Goal: Go to known website: Access a specific website the user already knows

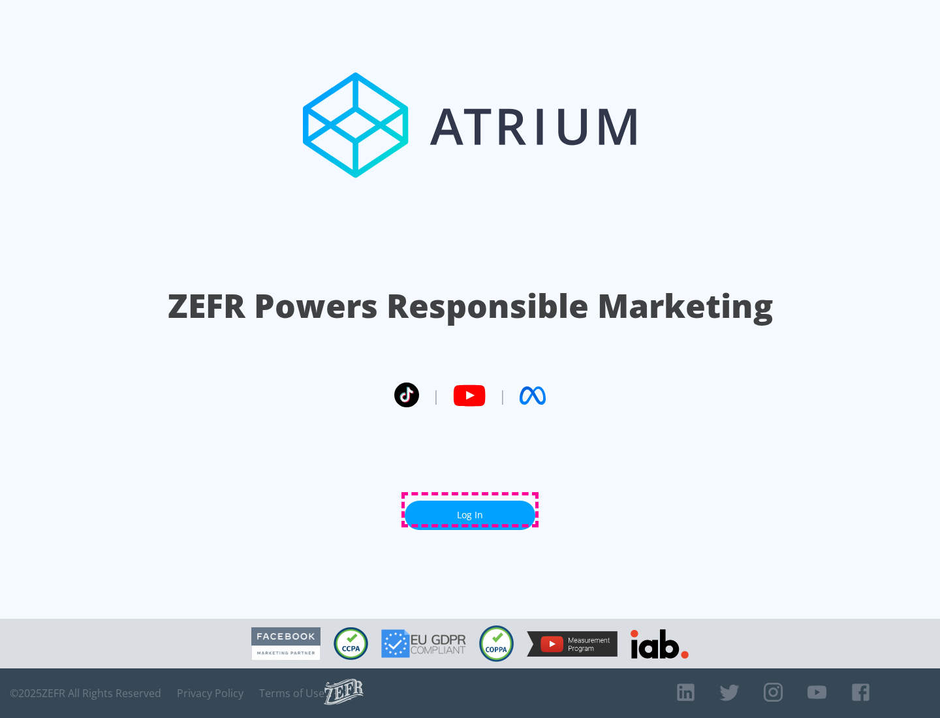
click at [470, 510] on link "Log In" at bounding box center [470, 515] width 131 height 29
